Goal: Check status: Check status

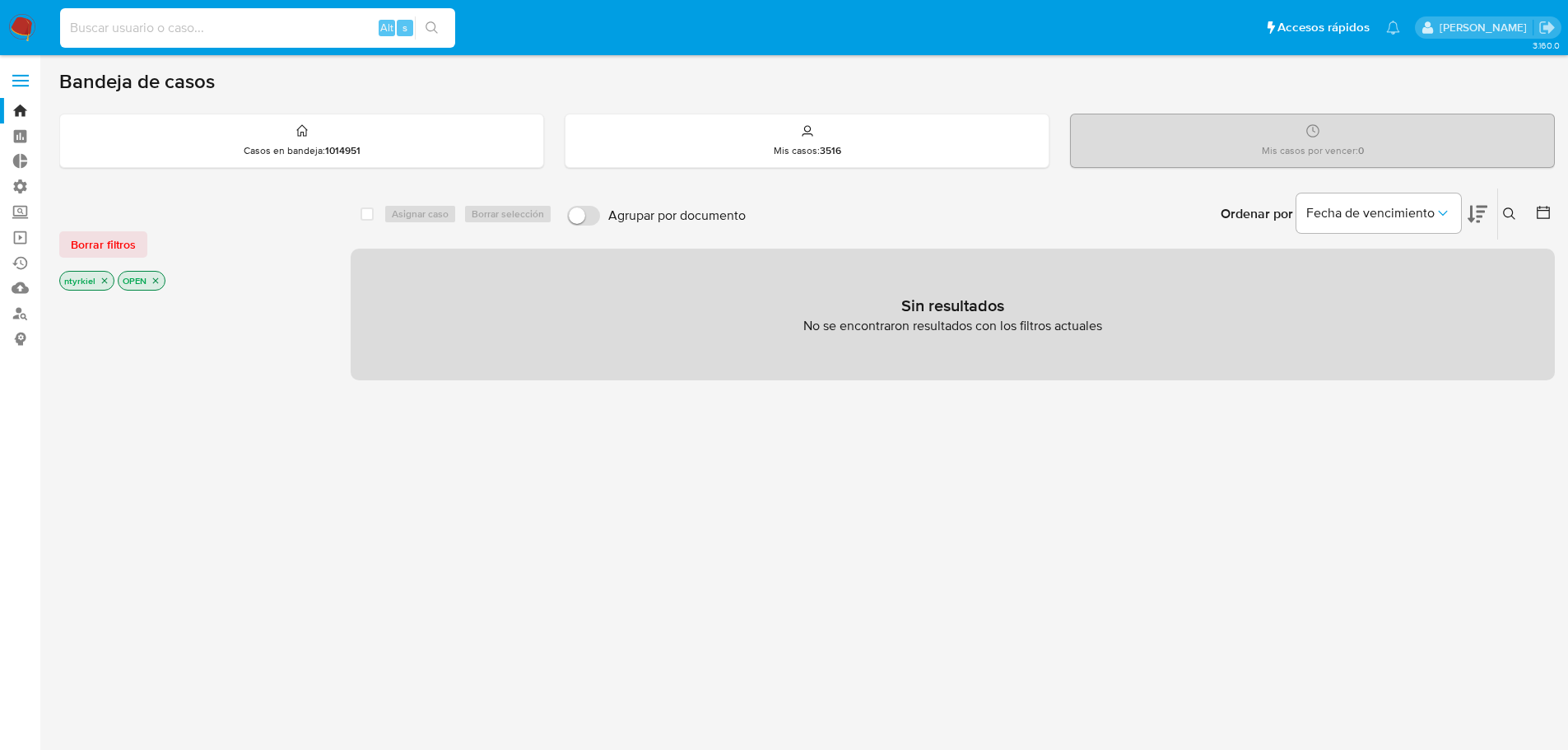
click at [269, 28] on input at bounding box center [258, 28] width 395 height 21
paste input "1212438156"
type input "1212438156"
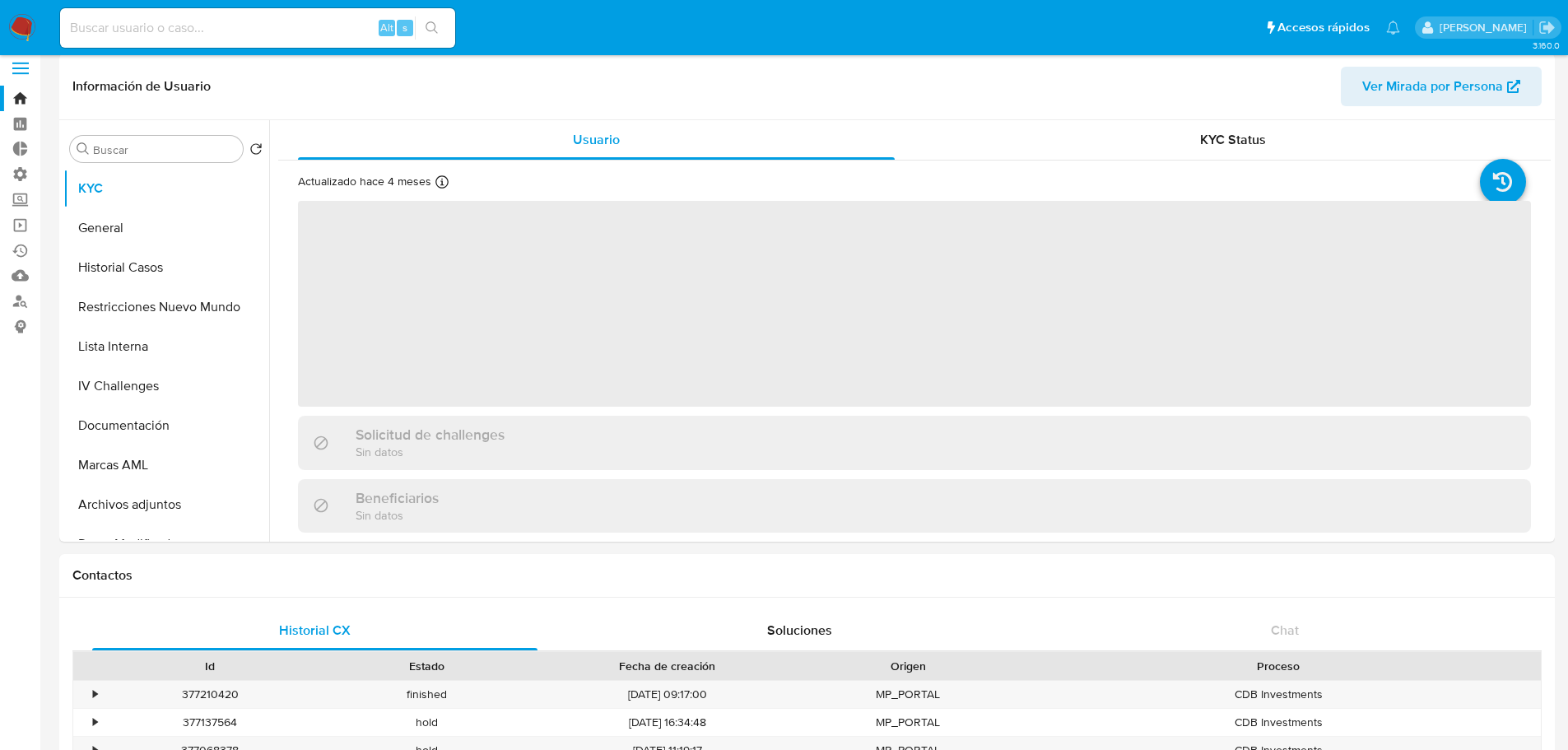
select select "10"
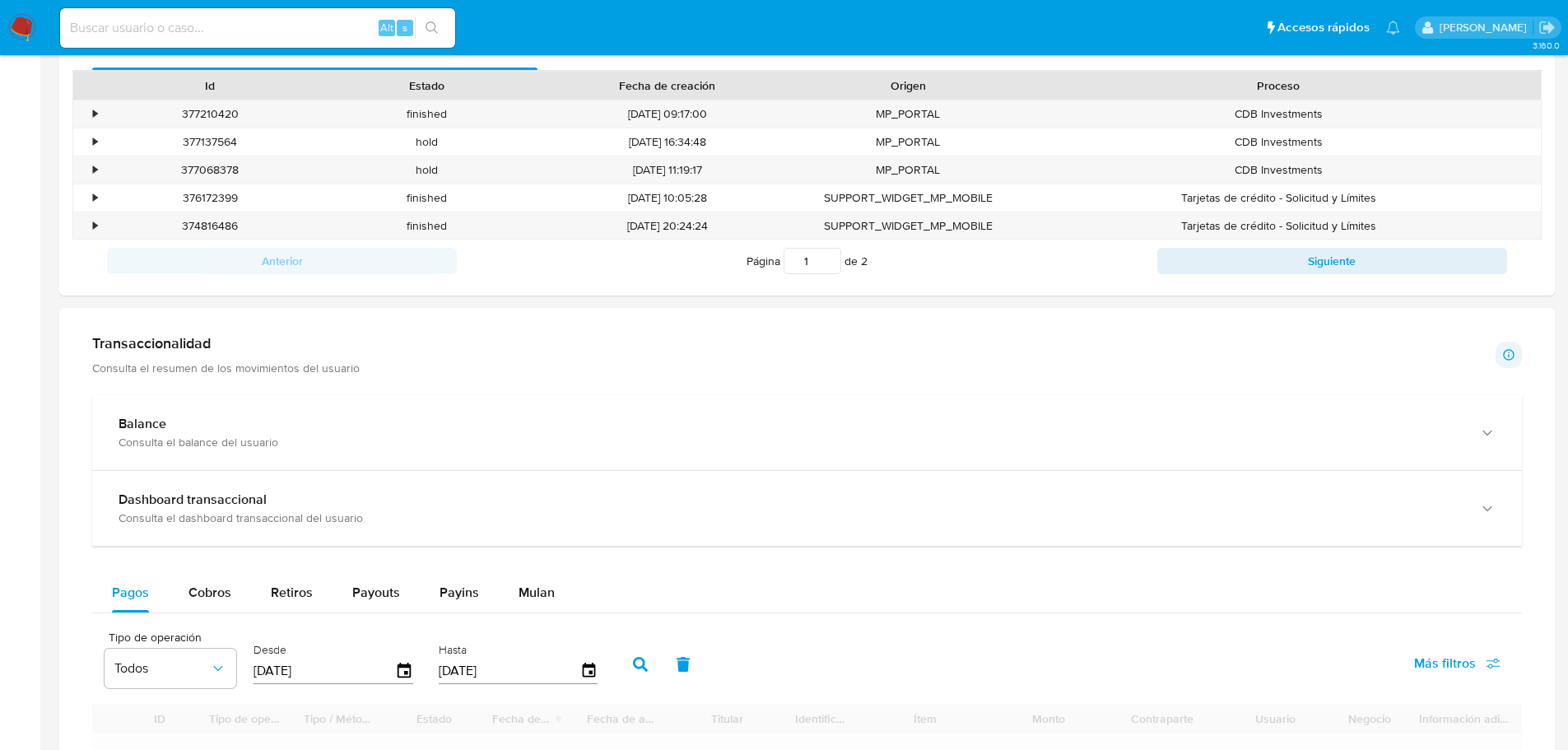
scroll to position [988, 0]
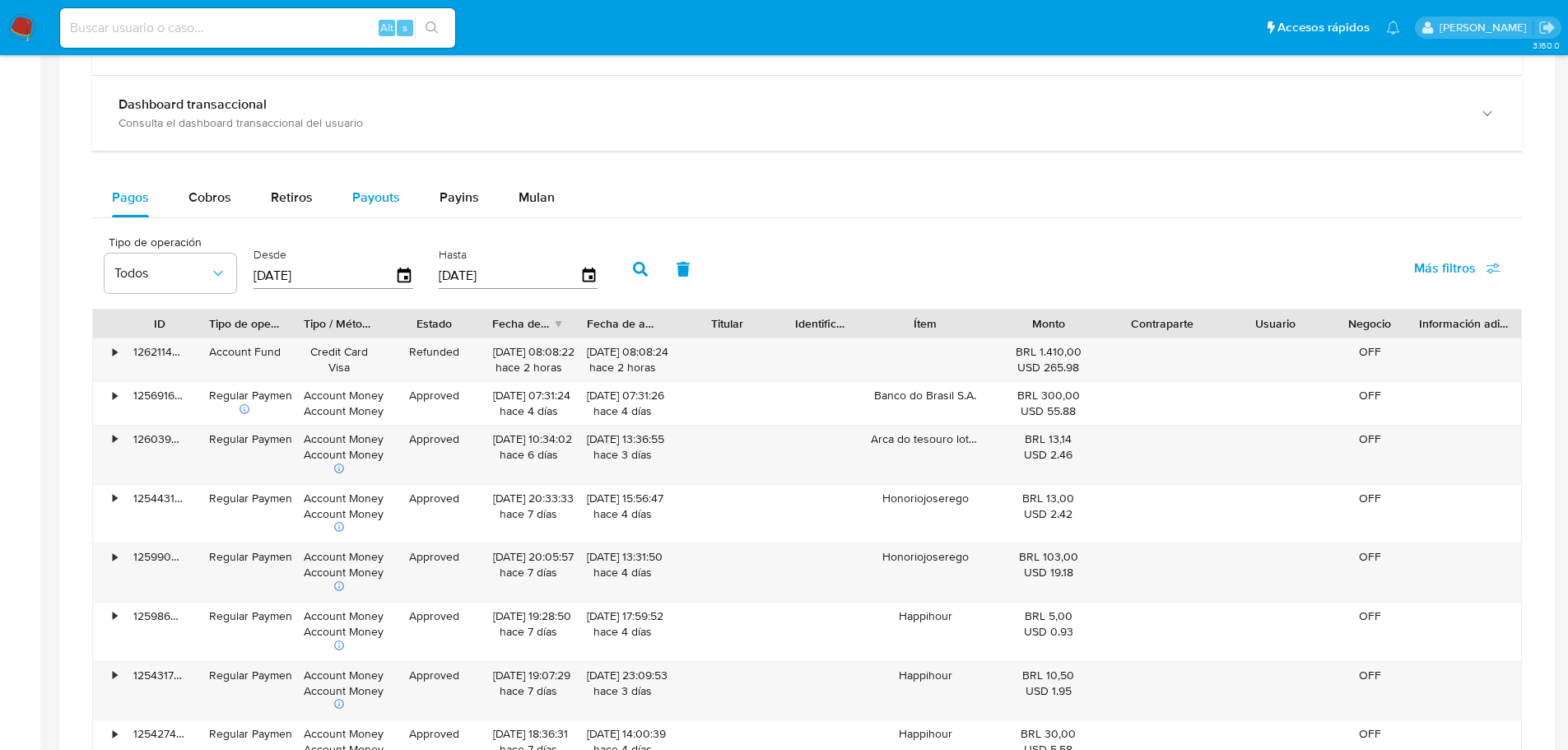
click at [367, 203] on span "Payouts" at bounding box center [375, 197] width 48 height 19
select select "10"
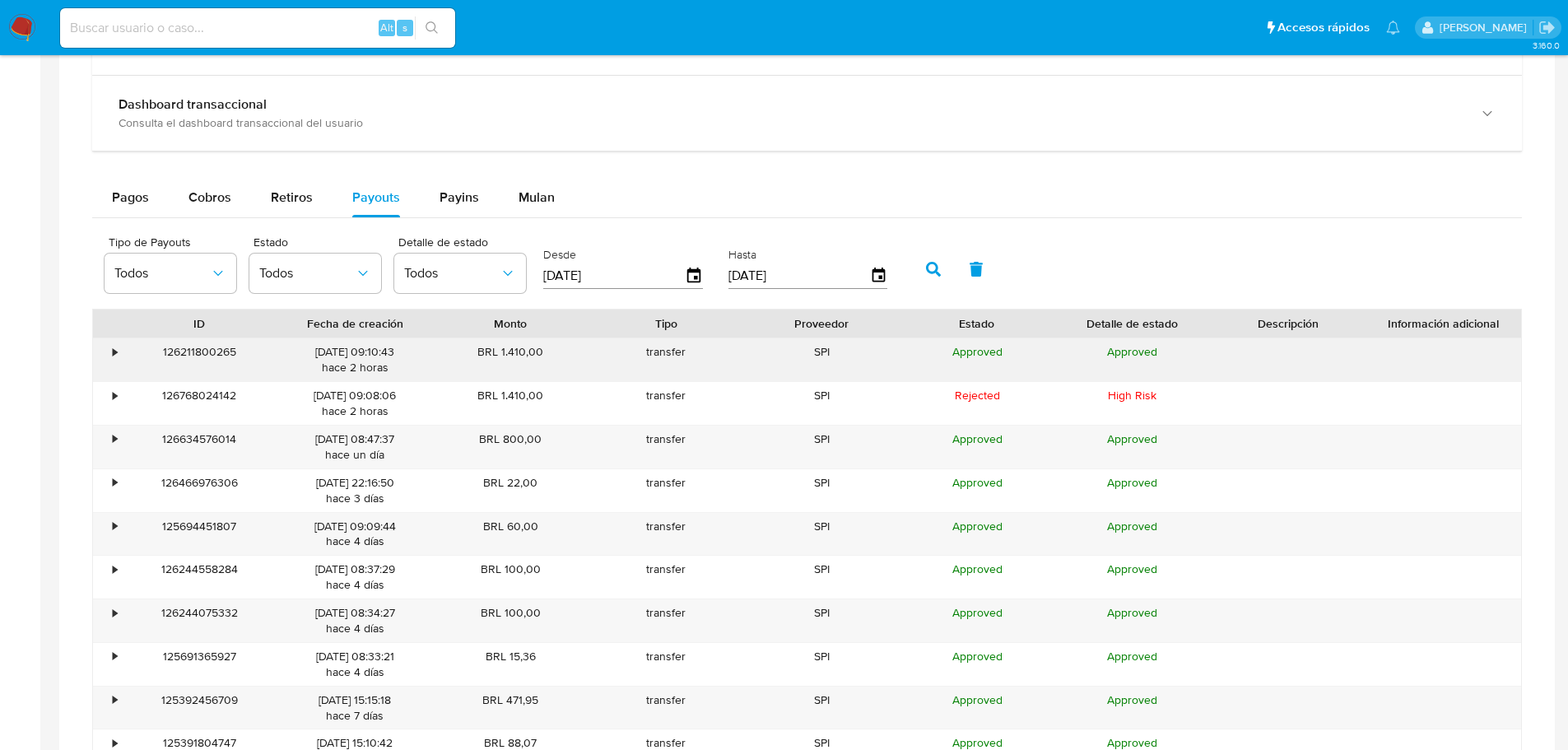
click at [106, 358] on div "•" at bounding box center [108, 359] width 29 height 43
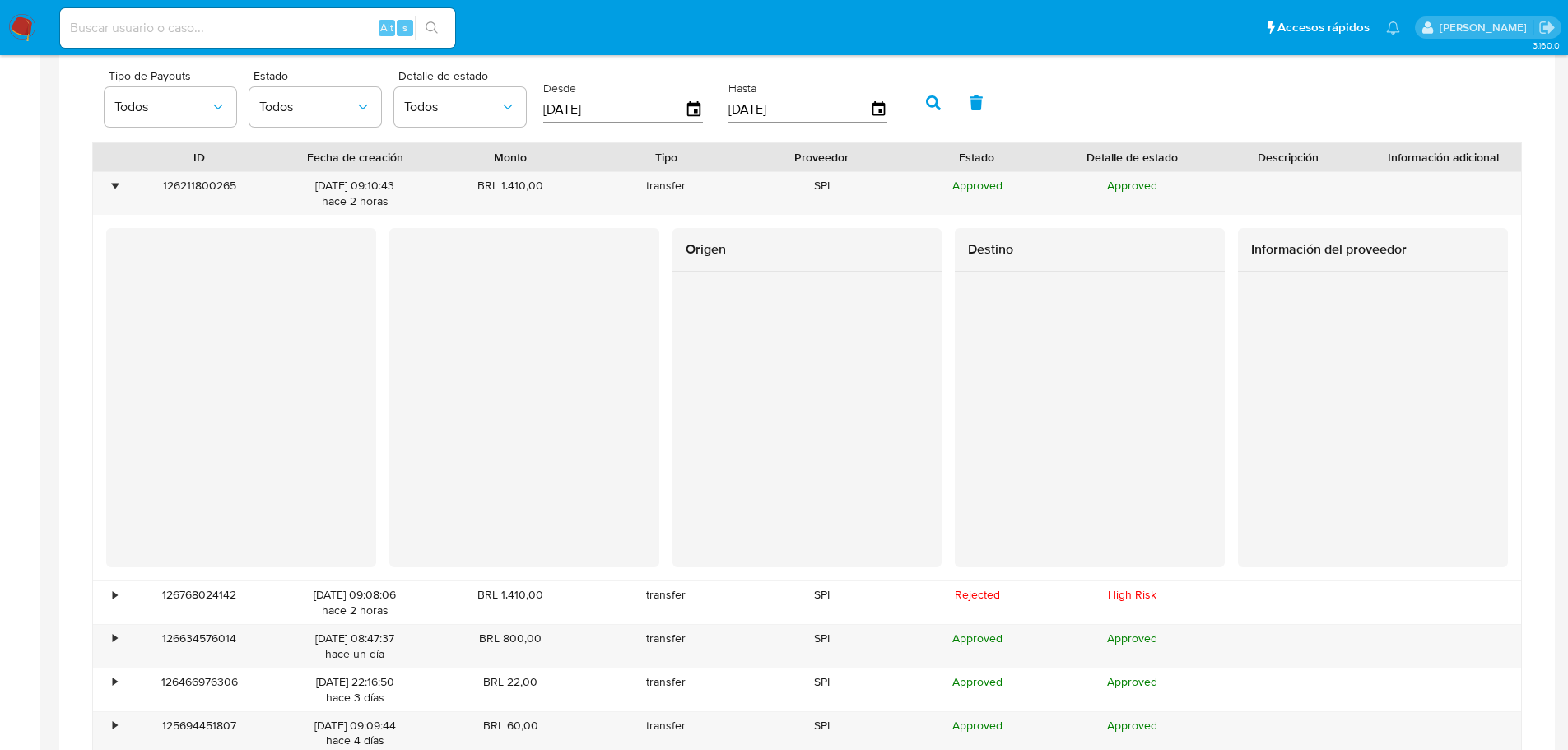
scroll to position [1106, 0]
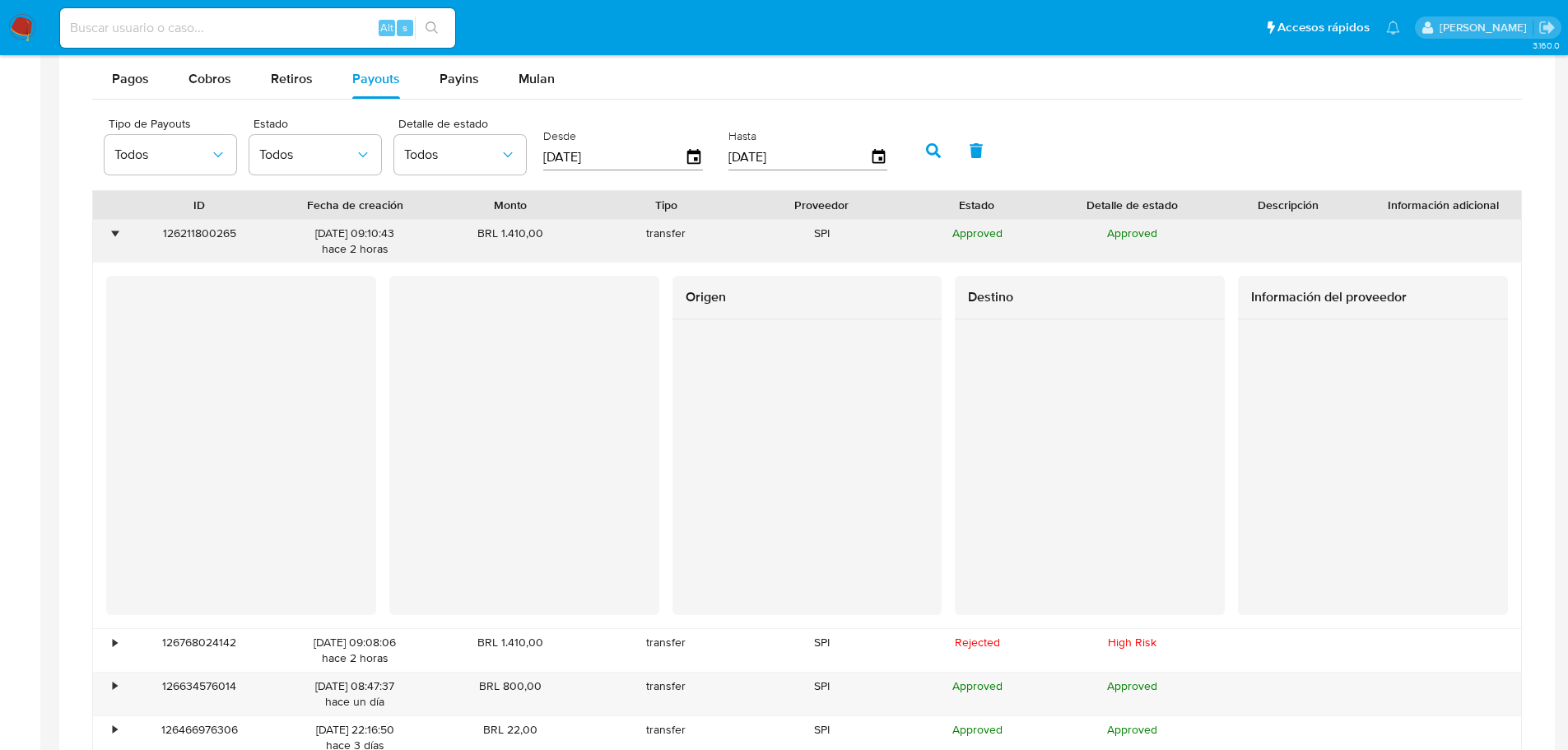
click at [105, 235] on div "•" at bounding box center [108, 241] width 29 height 43
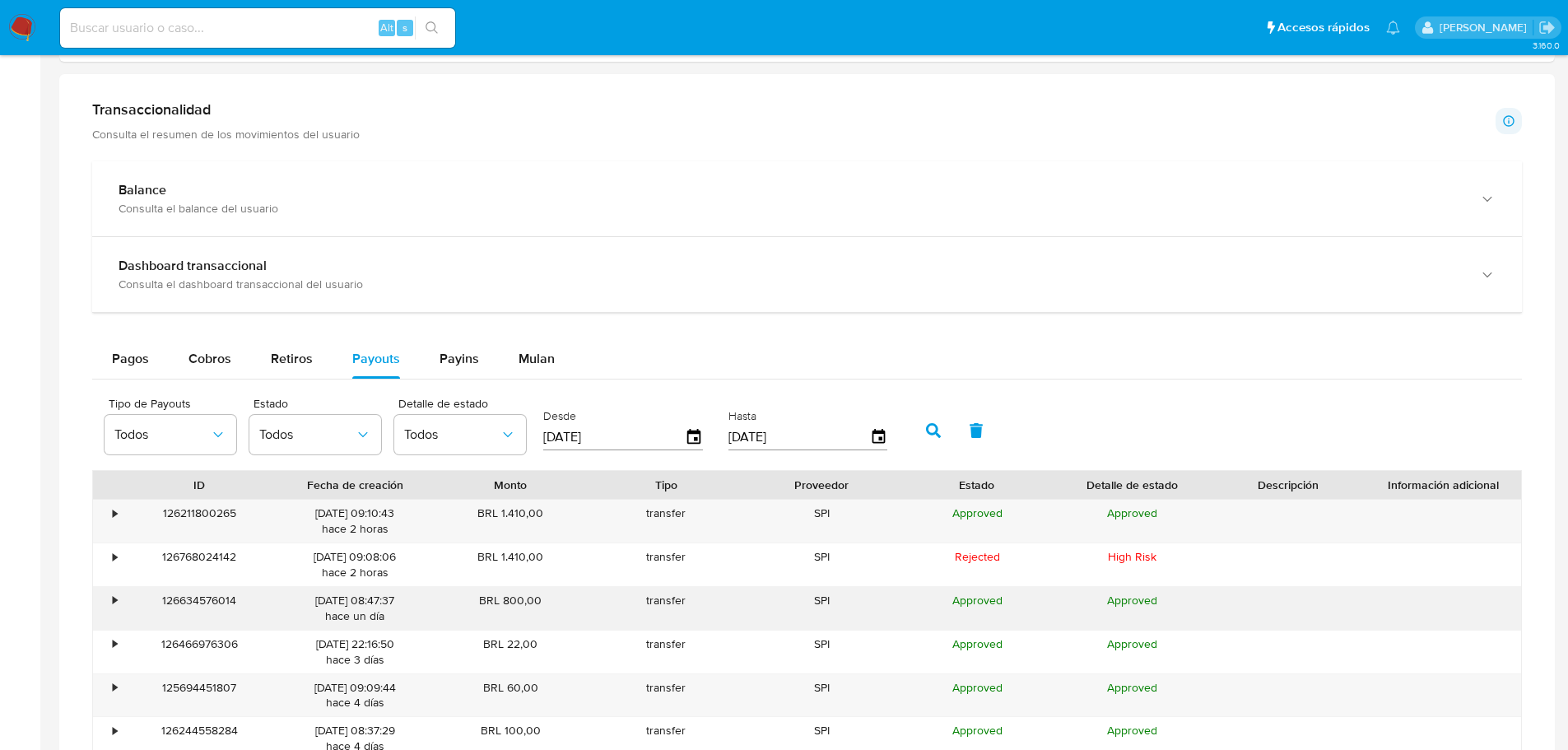
scroll to position [905, 0]
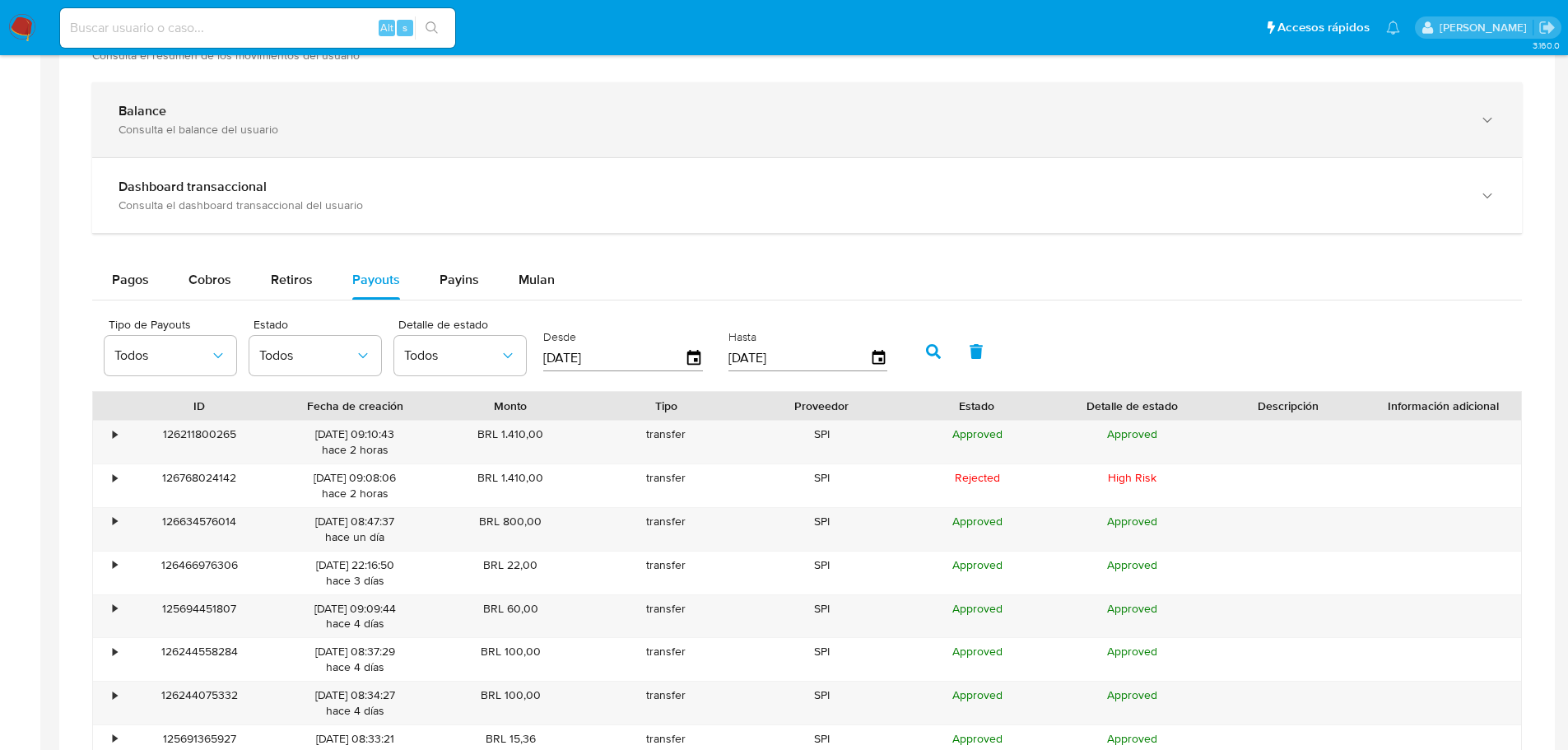
click at [708, 89] on div "Balance Consulta el balance del usuario" at bounding box center [807, 119] width 1429 height 75
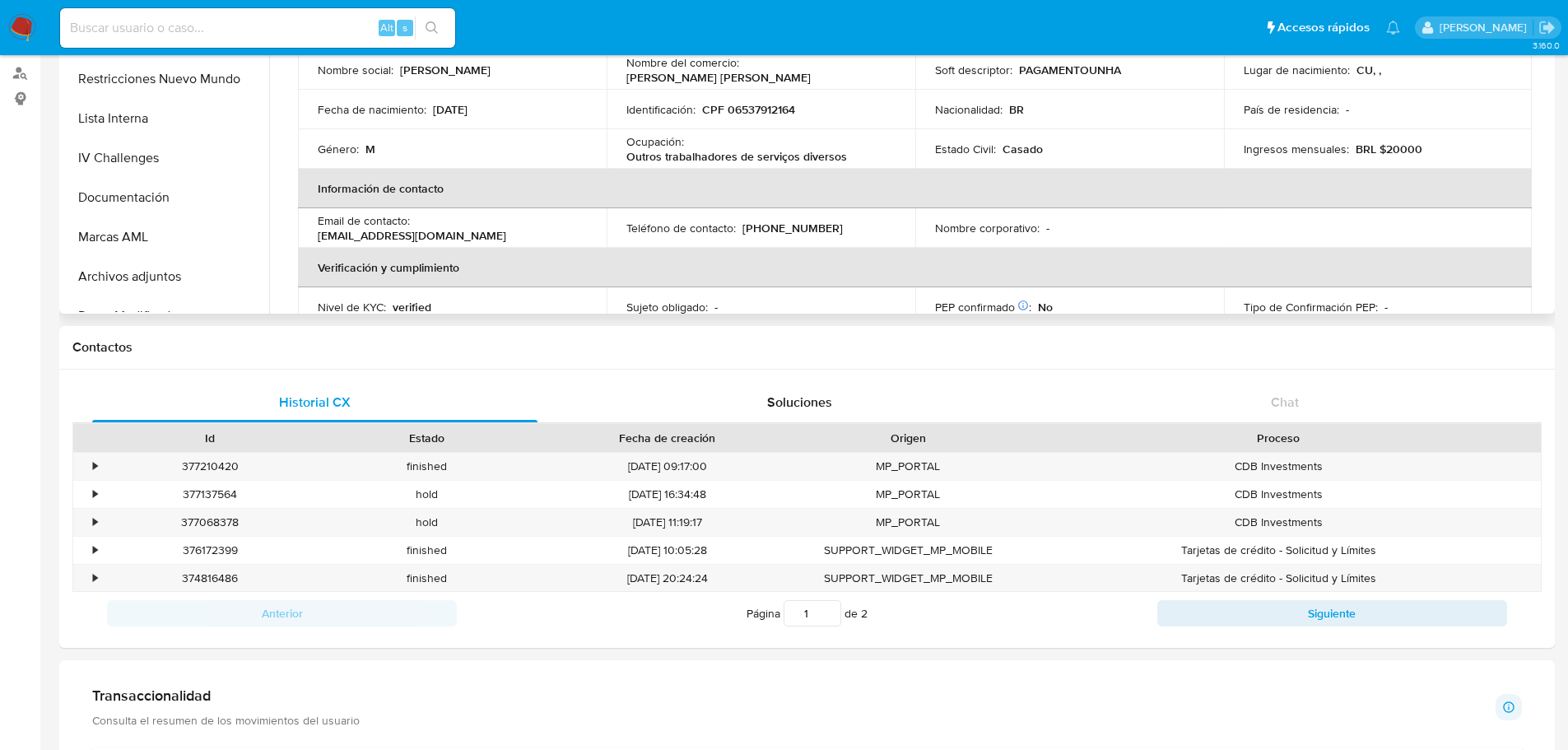
scroll to position [1711, 0]
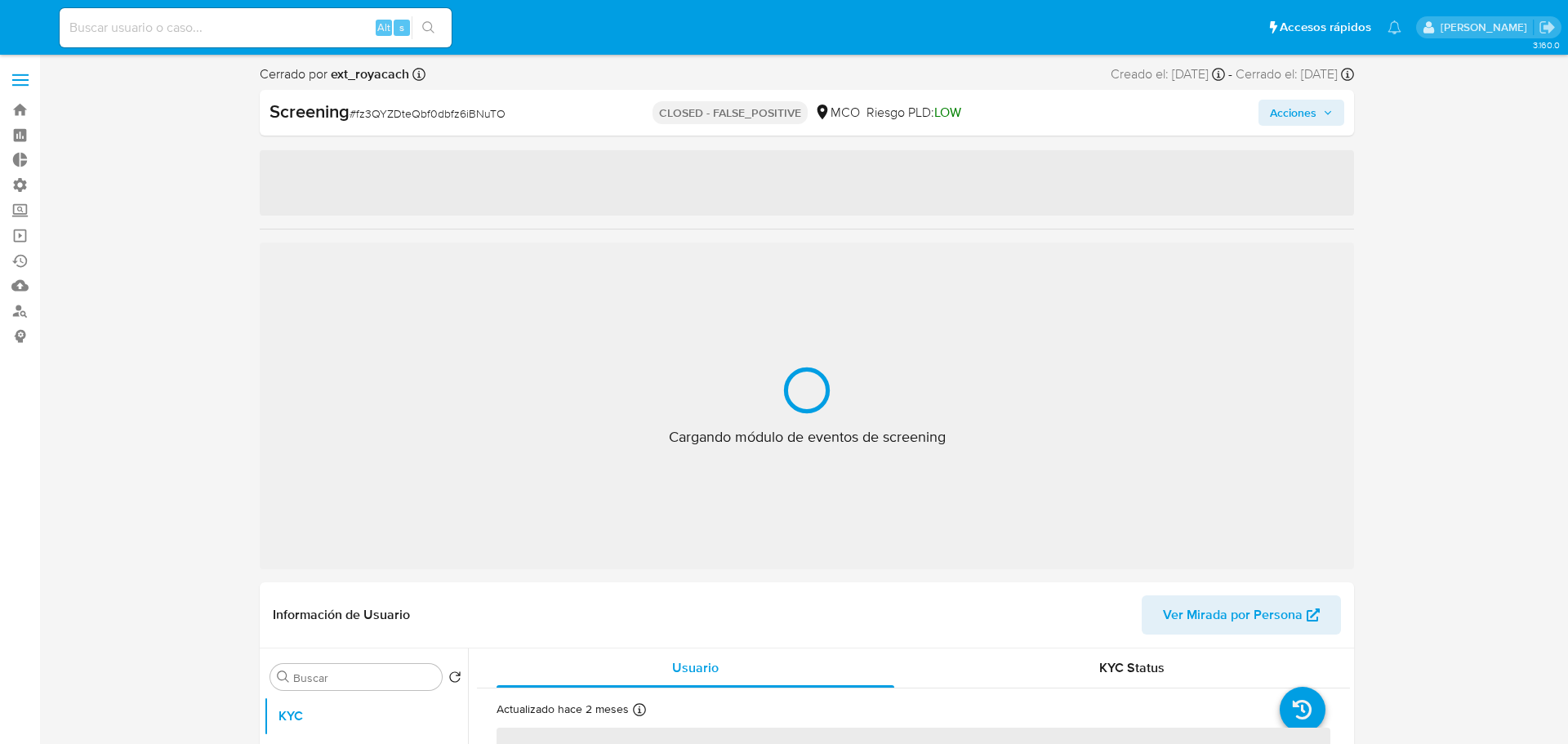
select select "10"
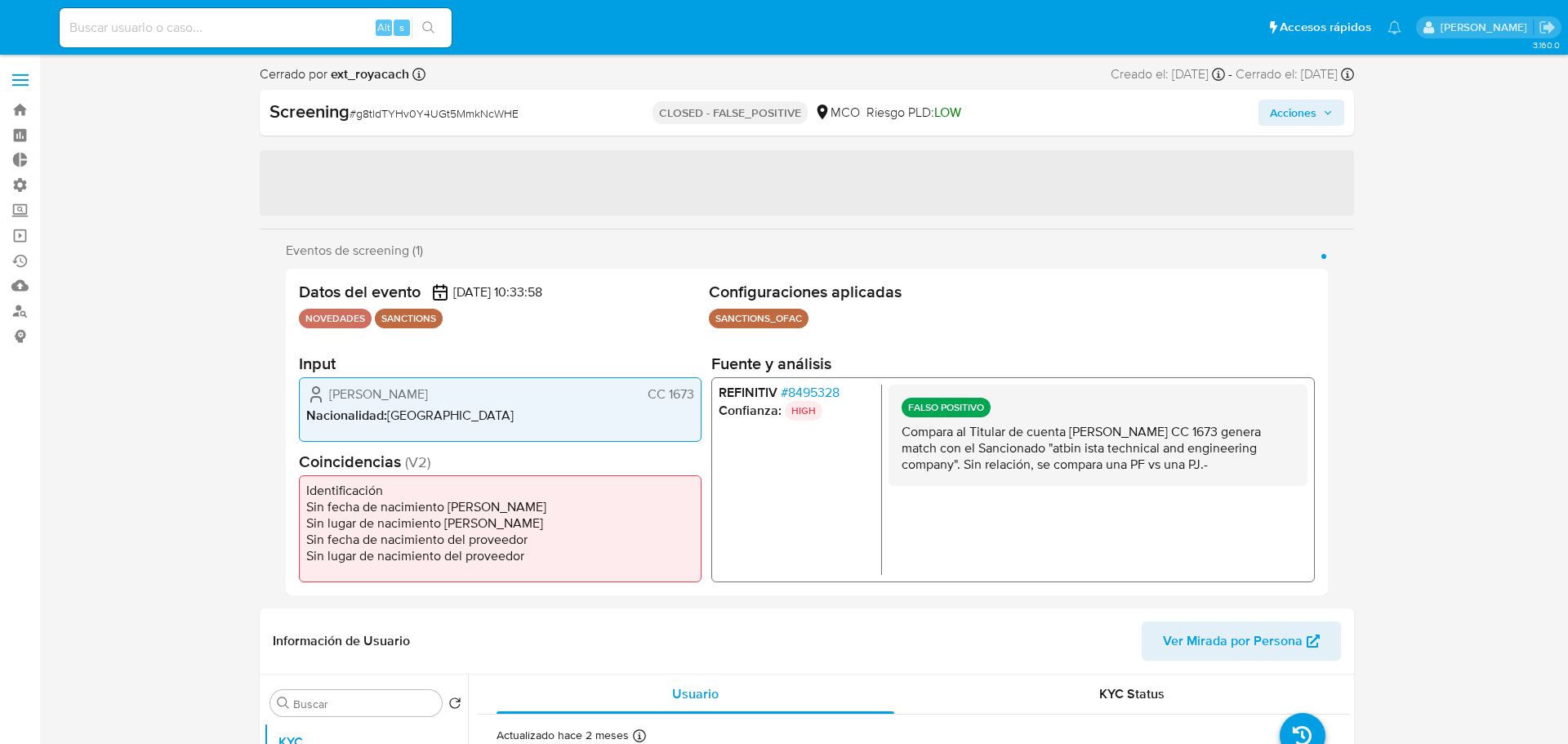
select select "10"
